Goal: Task Accomplishment & Management: Manage account settings

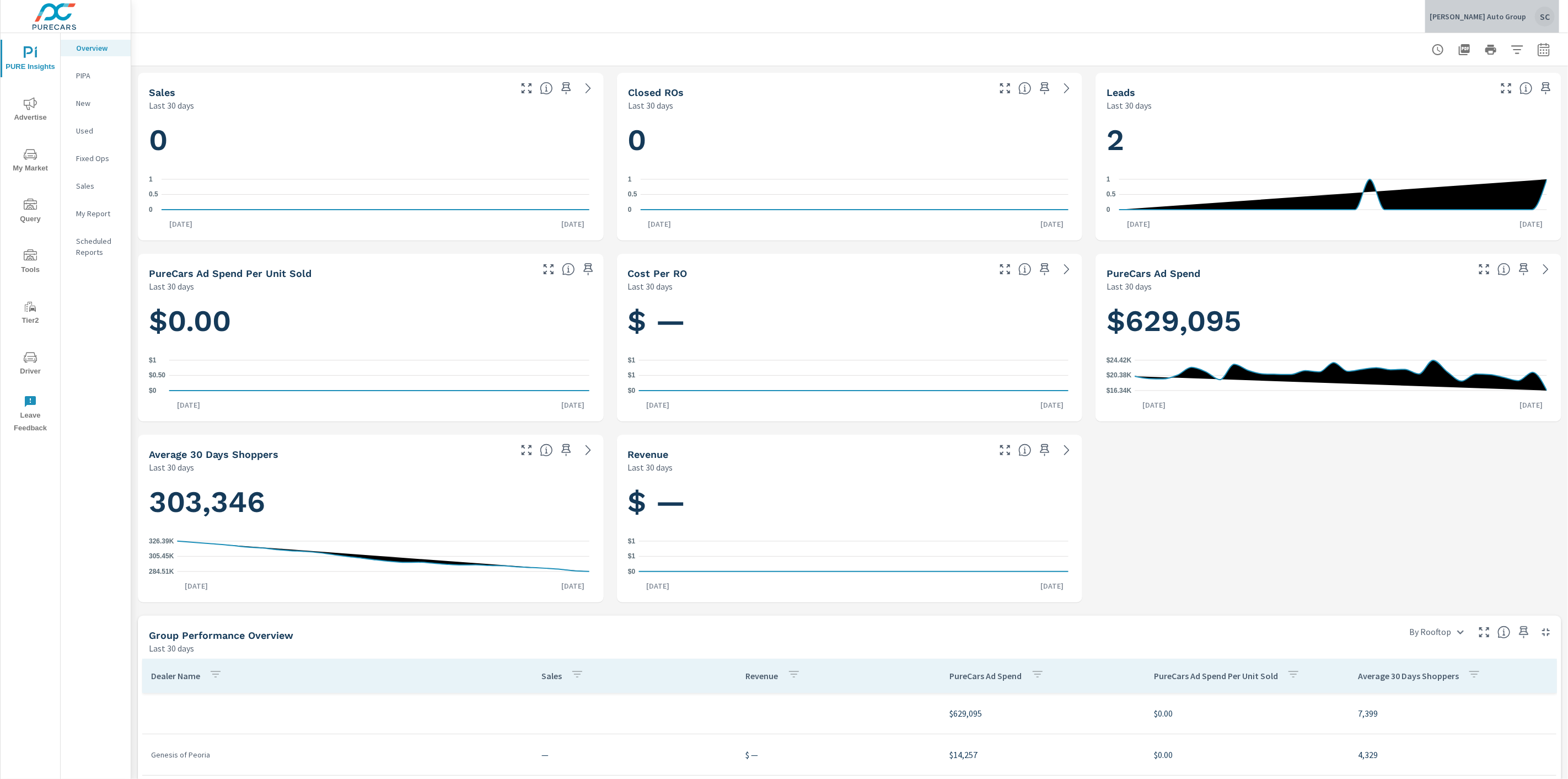
click at [1548, 15] on div "SC" at bounding box center [1545, 16] width 20 height 20
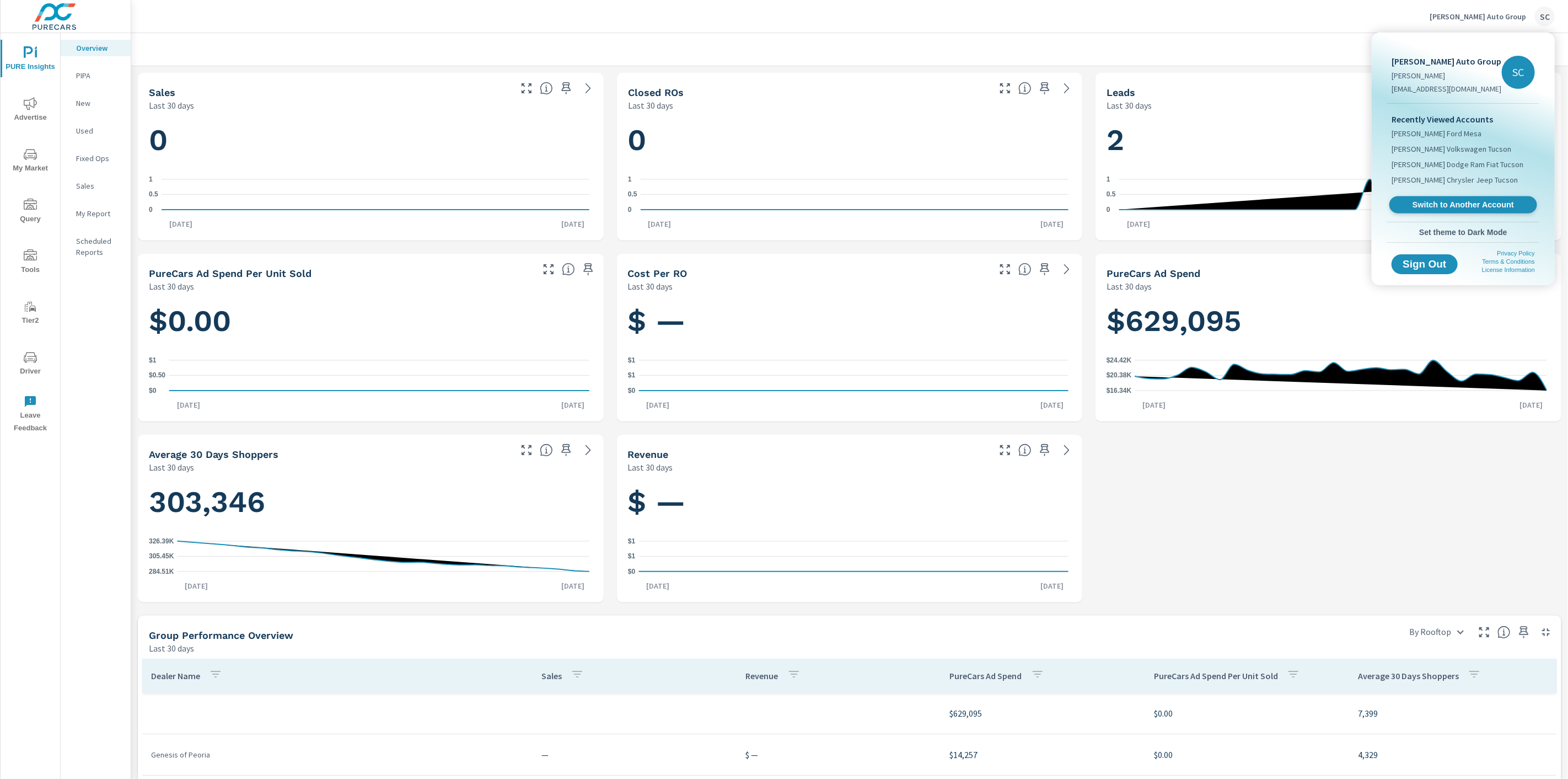
click at [1457, 207] on span "Switch to Another Account" at bounding box center [1463, 205] width 135 height 11
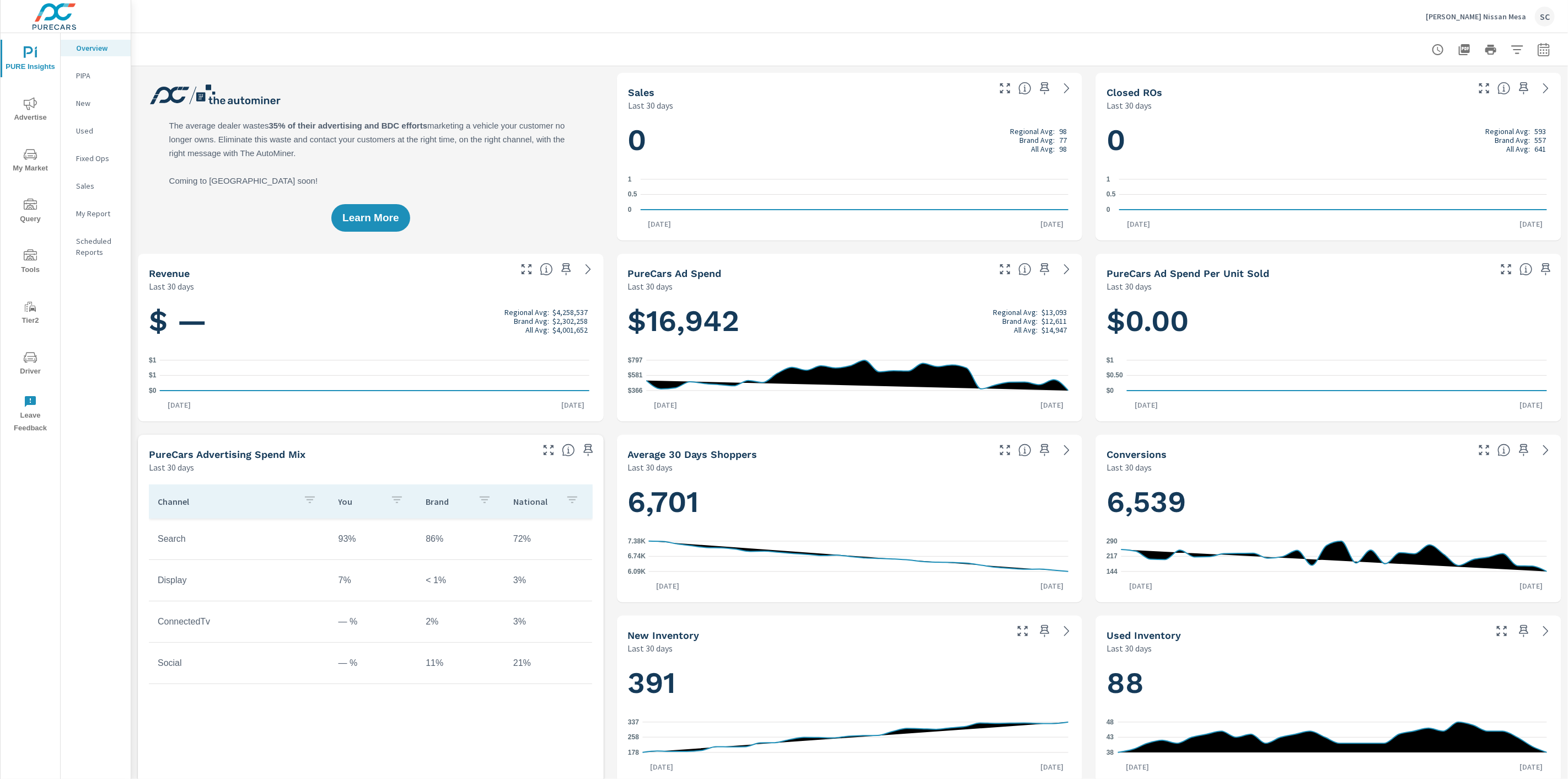
click at [33, 365] on span "Driver" at bounding box center [30, 364] width 53 height 27
